Goal: Task Accomplishment & Management: Manage account settings

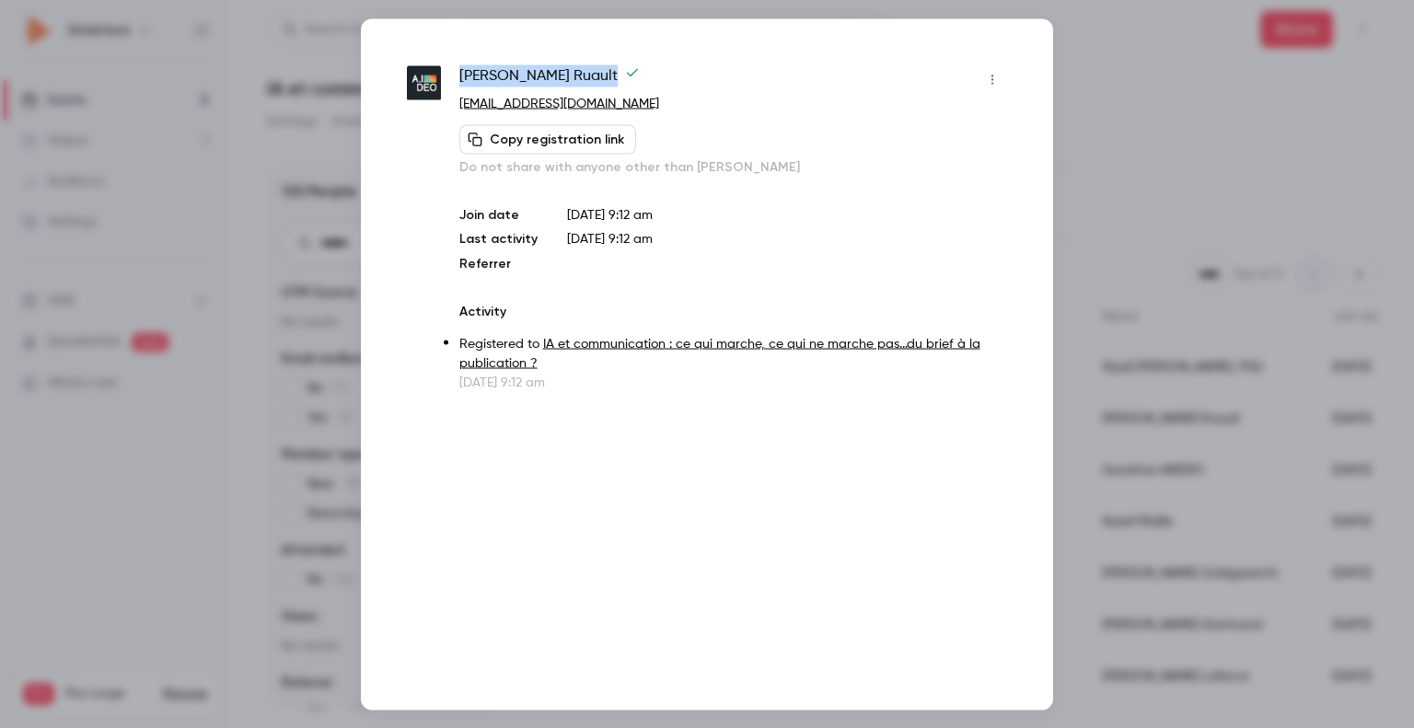
click at [1097, 43] on div at bounding box center [707, 364] width 1414 height 728
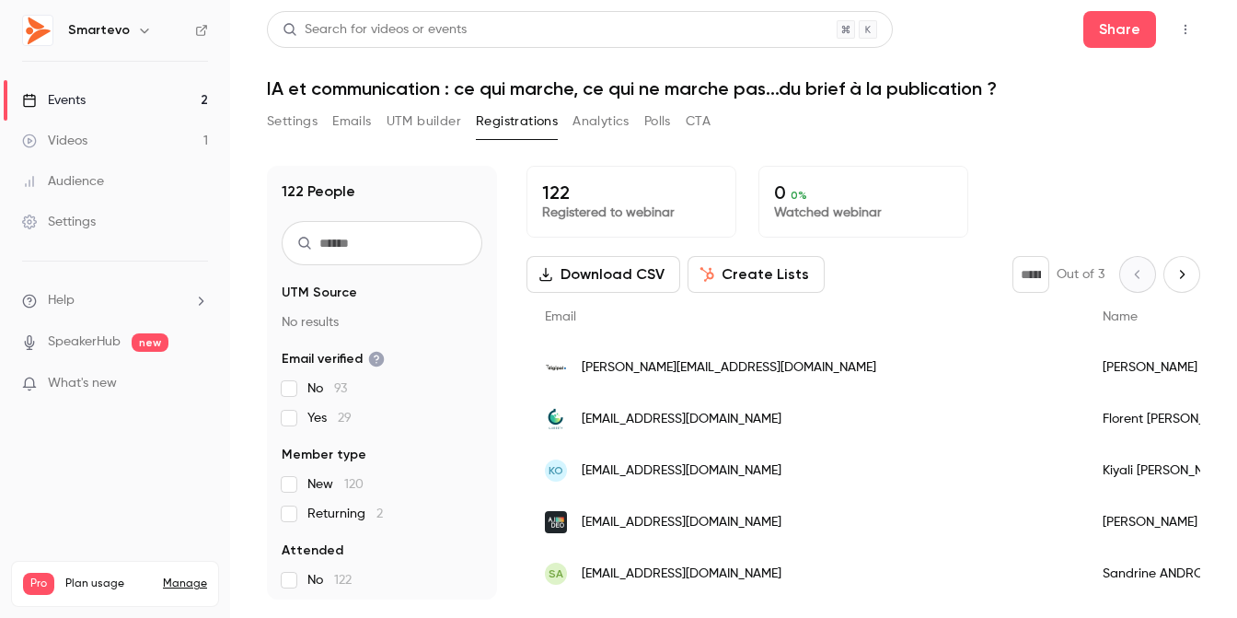
click at [69, 95] on div "Events" at bounding box center [54, 100] width 64 height 18
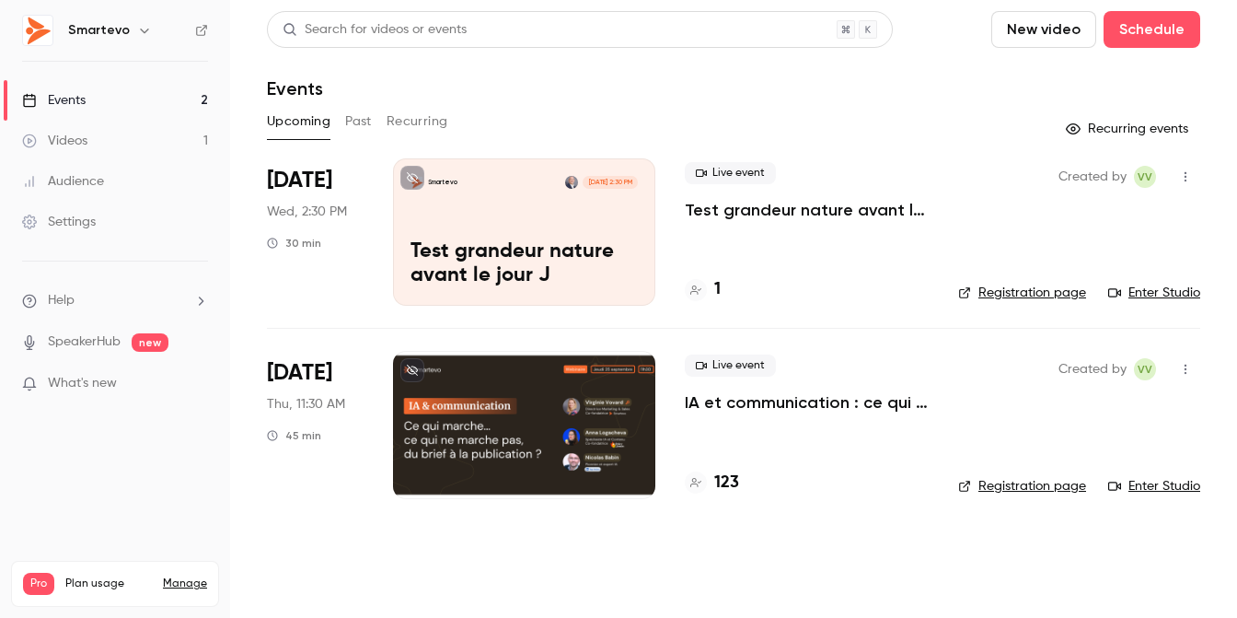
click at [526, 386] on div at bounding box center [524, 424] width 262 height 147
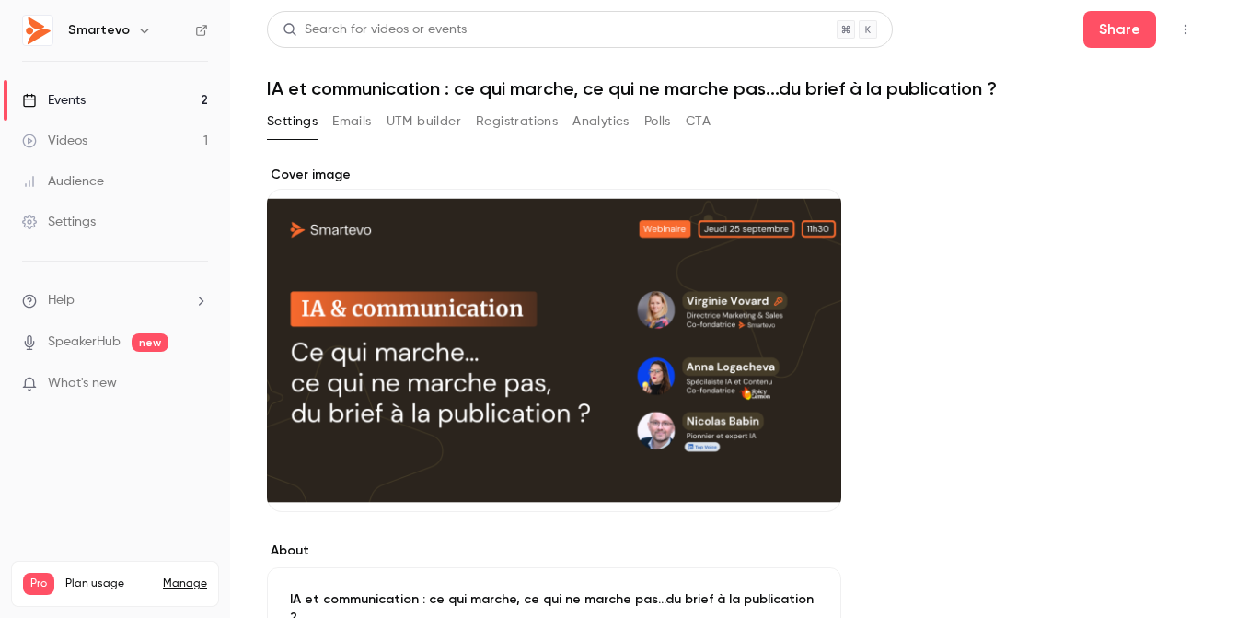
click at [527, 118] on button "Registrations" at bounding box center [517, 121] width 82 height 29
